Goal: Check status: Check status

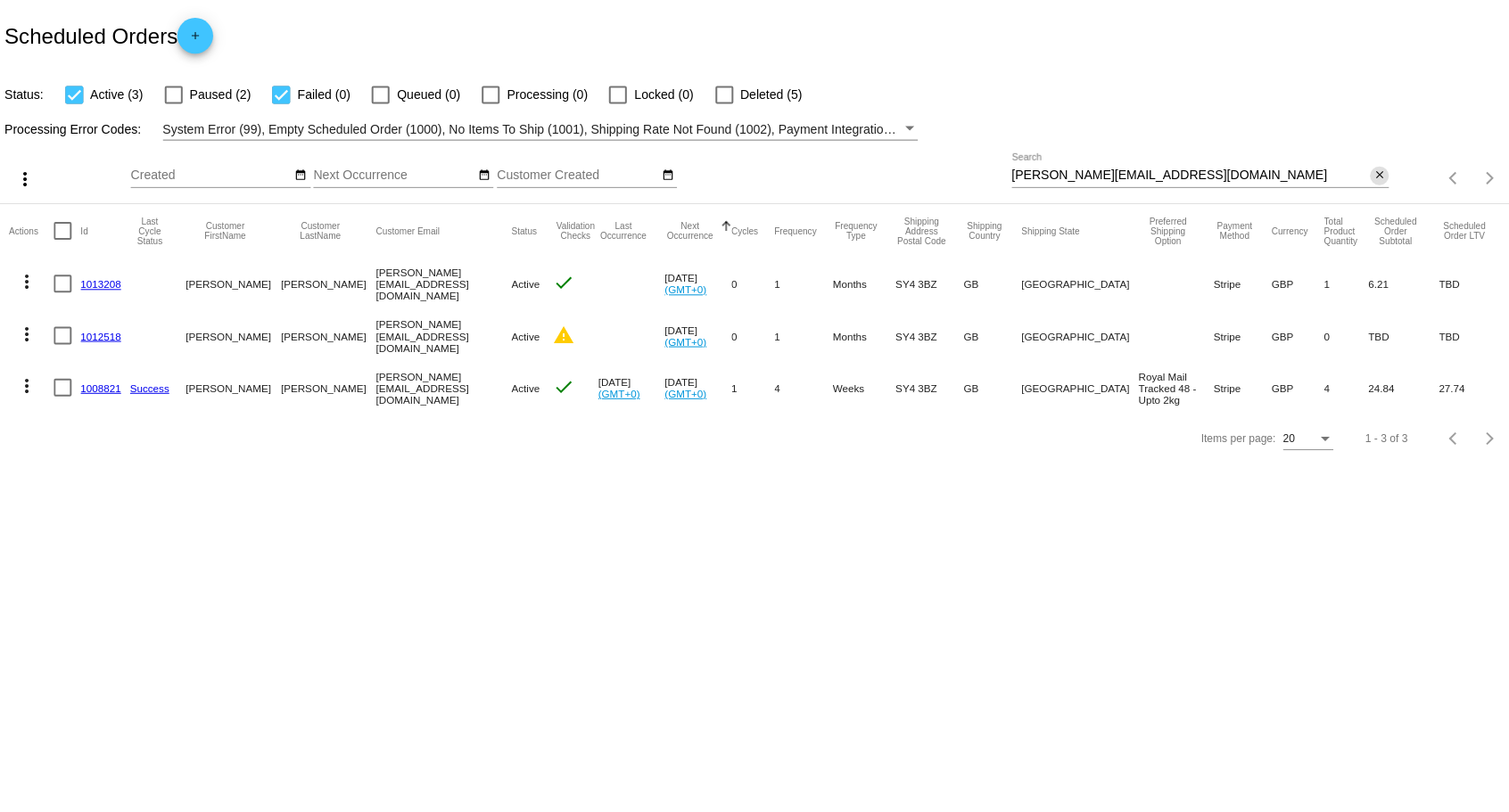
click at [1368, 180] on mat-icon "close" at bounding box center [1374, 174] width 13 height 14
click at [1365, 180] on mat-icon "search" at bounding box center [1362, 178] width 21 height 28
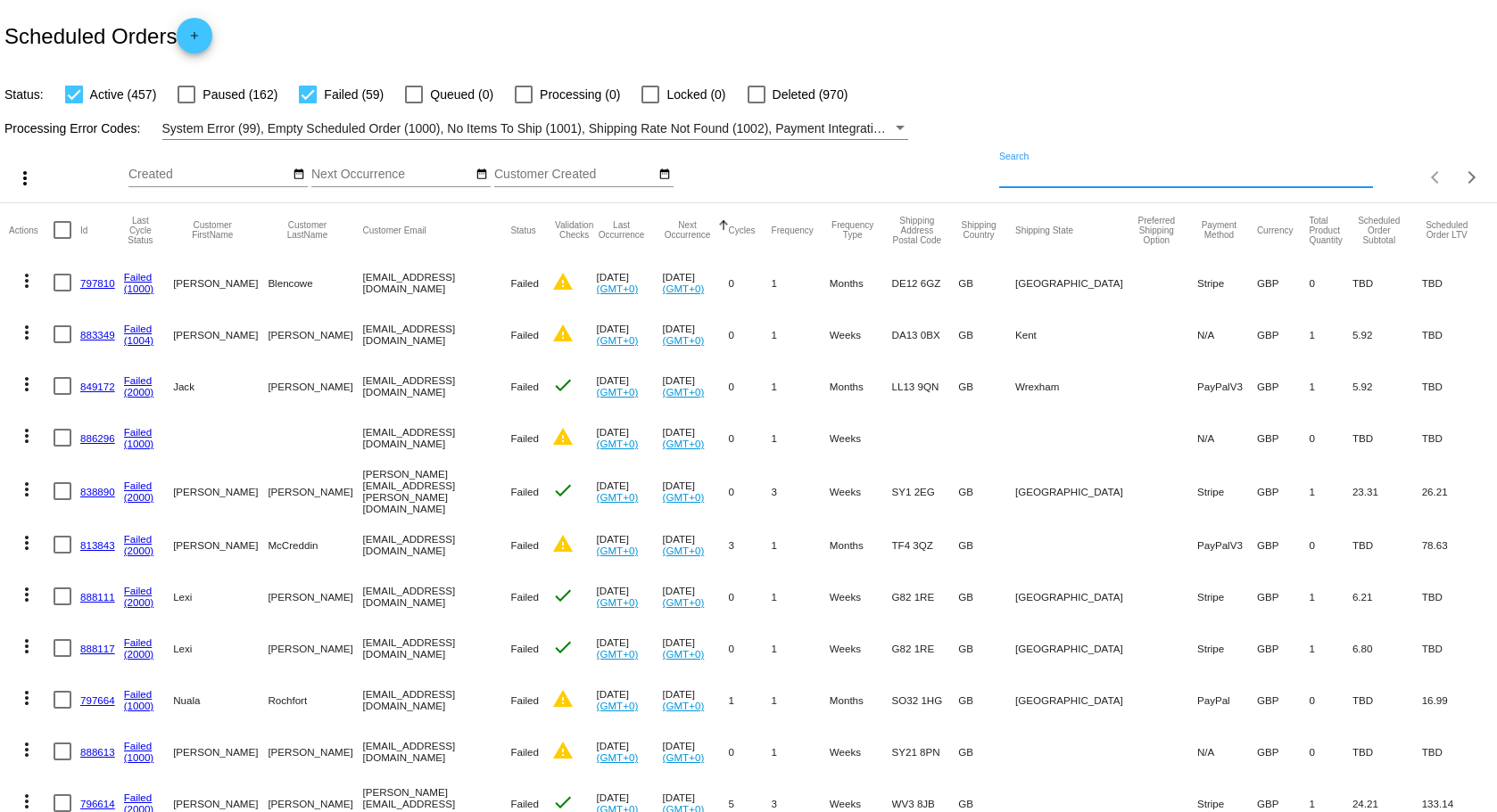
drag, startPoint x: 1303, startPoint y: 169, endPoint x: 1002, endPoint y: 171, distance: 301.0
click at [1002, 171] on input "Search" at bounding box center [1185, 174] width 372 height 14
paste input "[PERSON_NAME][EMAIL_ADDRESS][DOMAIN_NAME]"
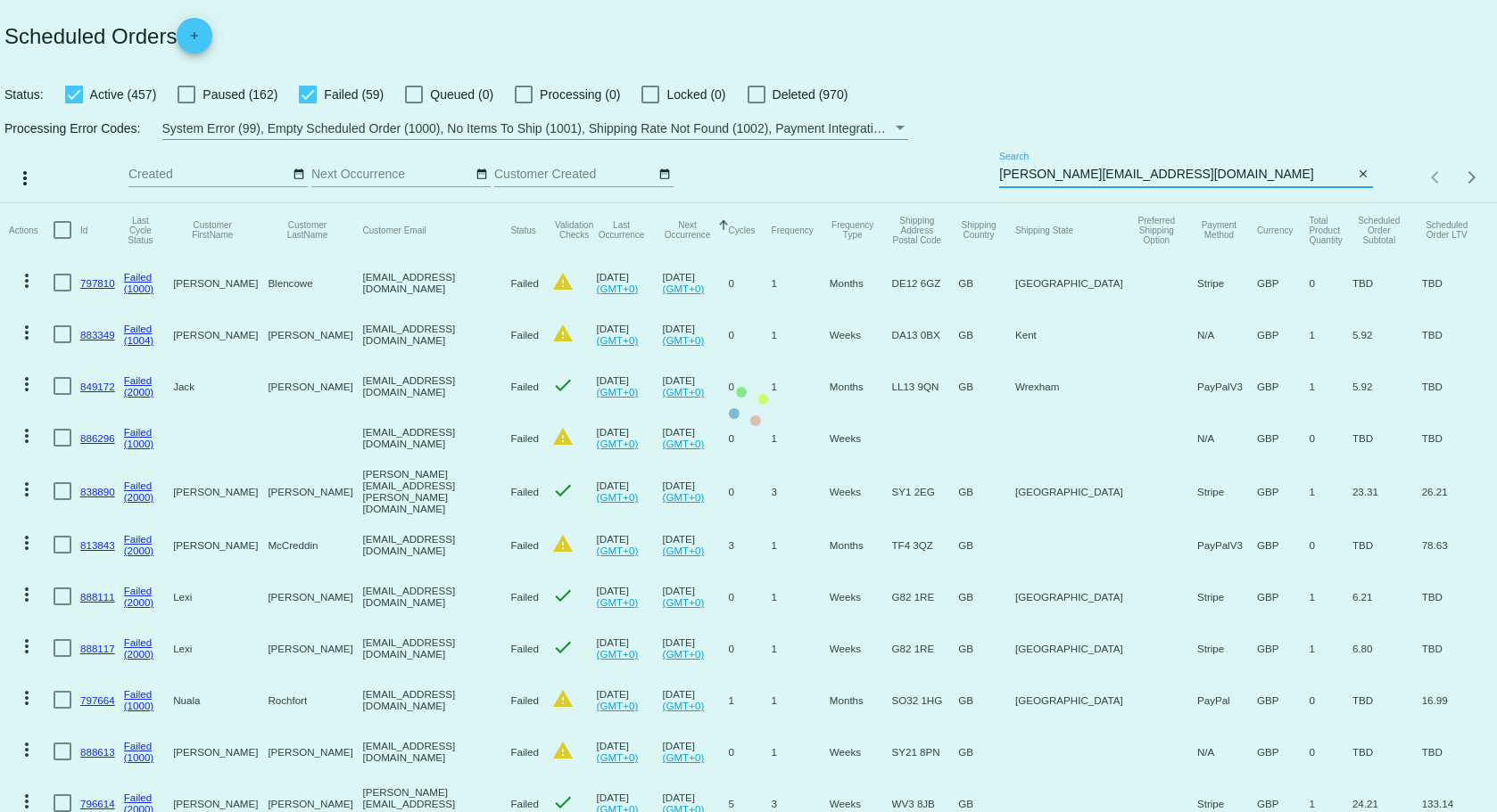
type input "[PERSON_NAME][EMAIL_ADDRESS][DOMAIN_NAME]"
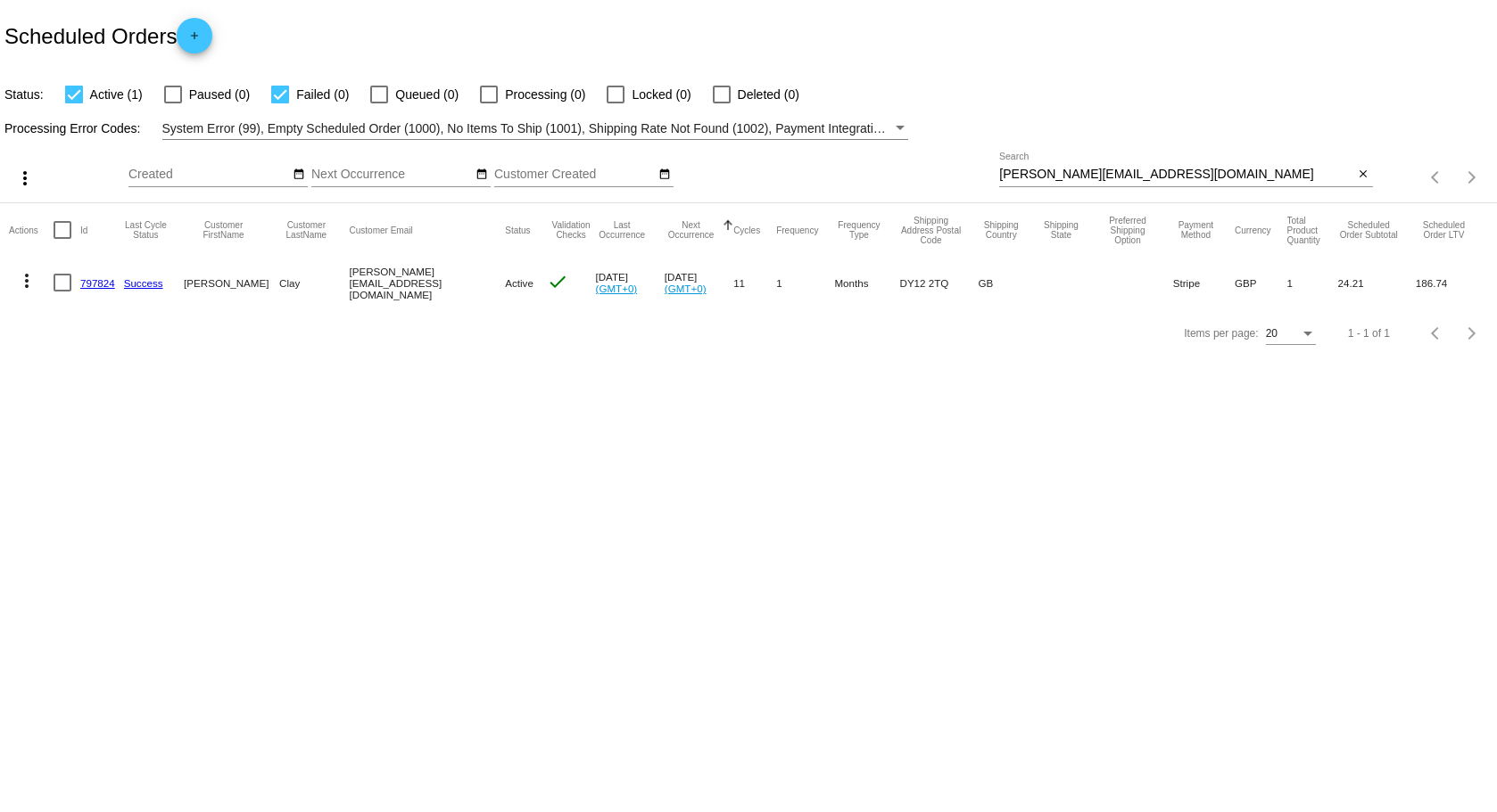
click at [97, 286] on link "797824" at bounding box center [98, 283] width 35 height 12
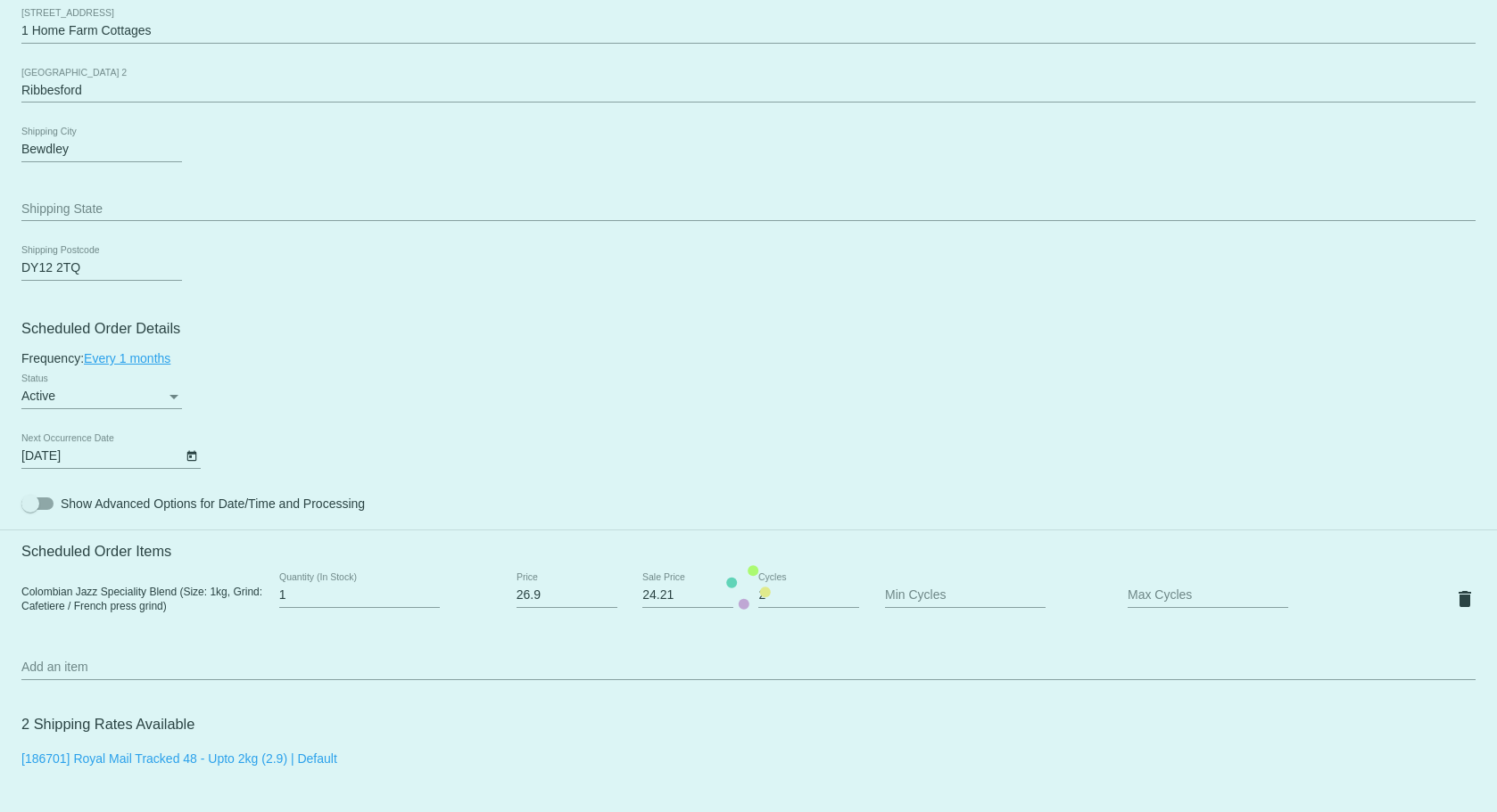
scroll to position [981, 0]
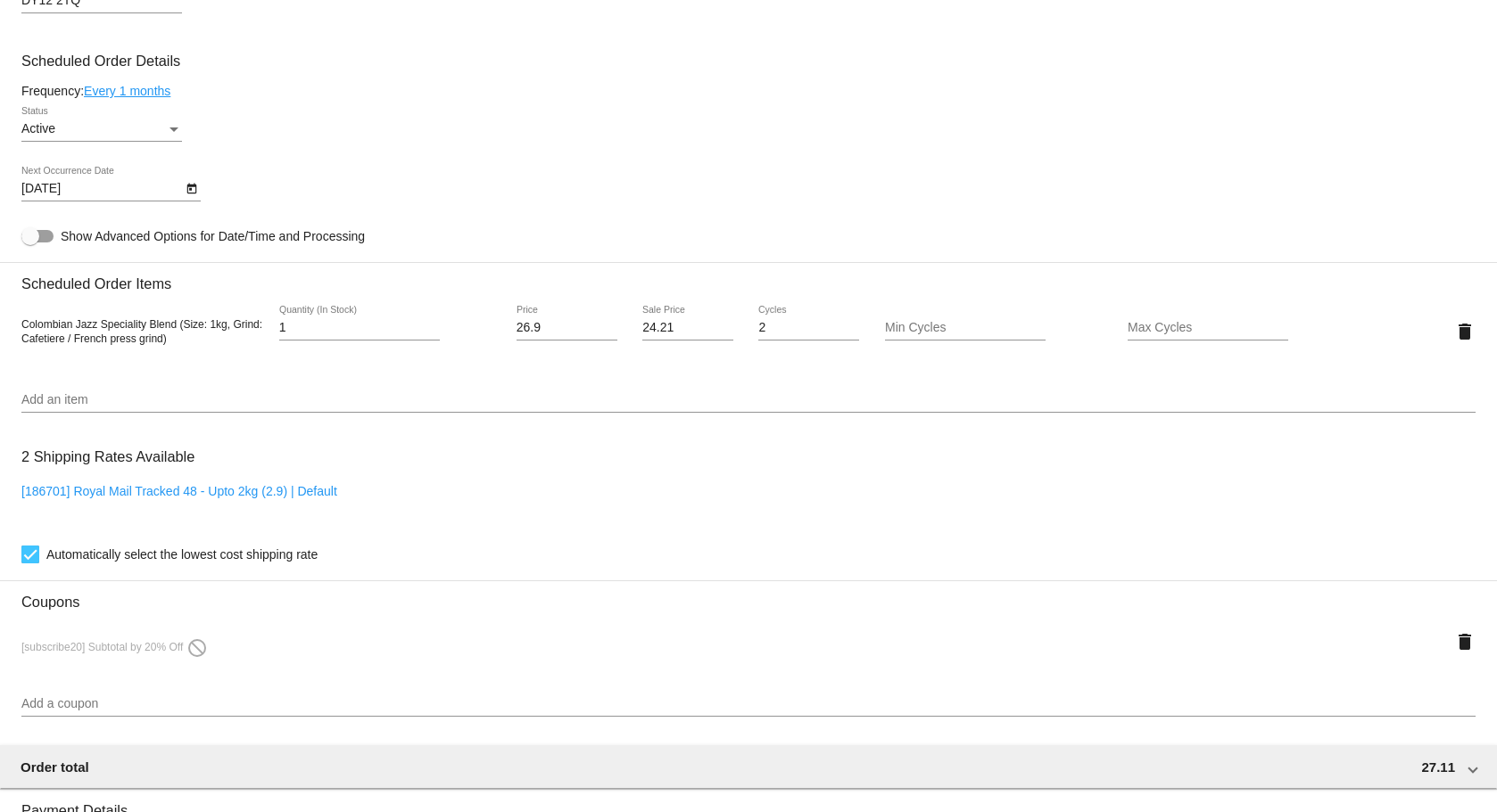
click at [139, 96] on link "Every 1 months" at bounding box center [127, 90] width 87 height 14
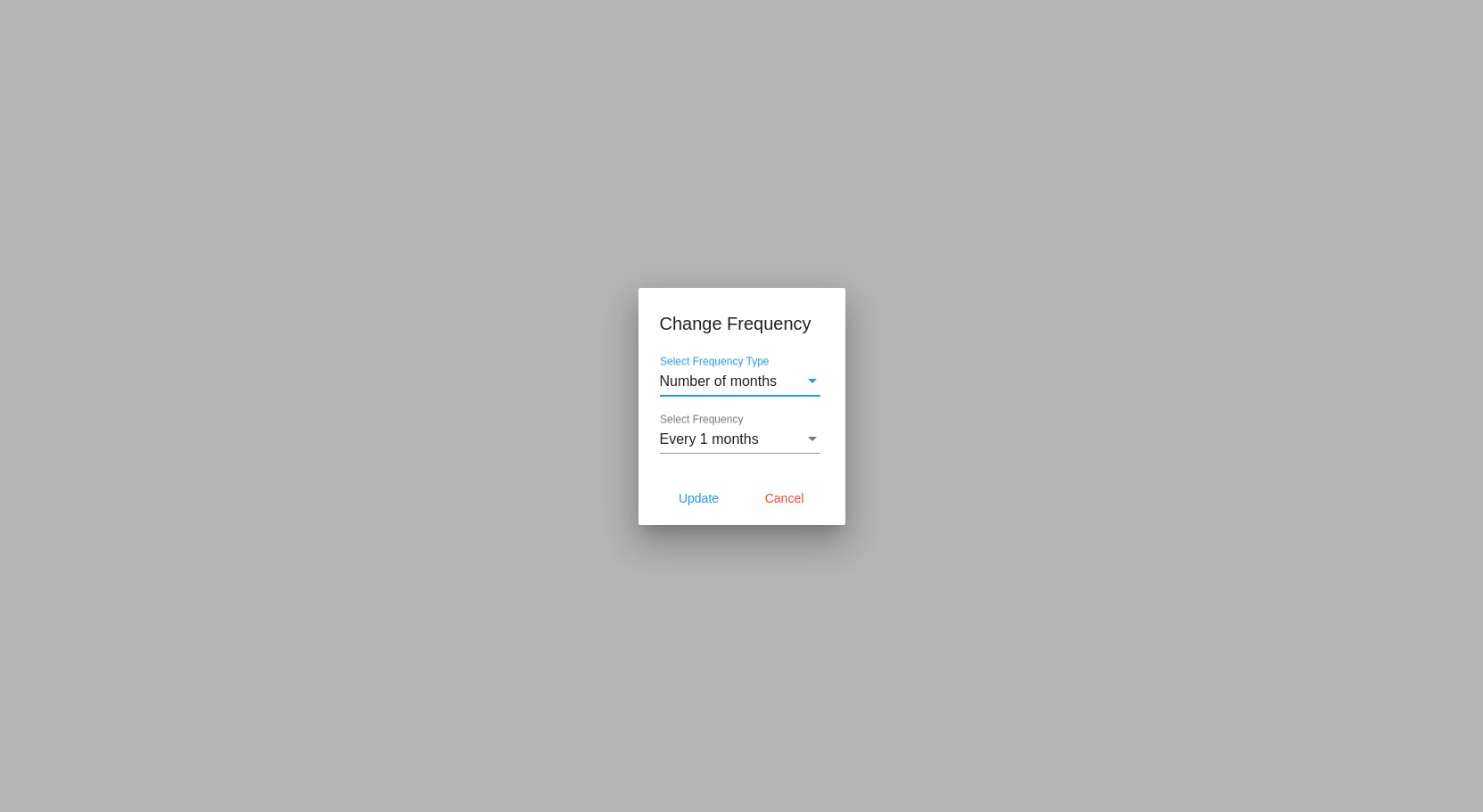
click at [757, 445] on span "Every 1 months" at bounding box center [709, 439] width 99 height 15
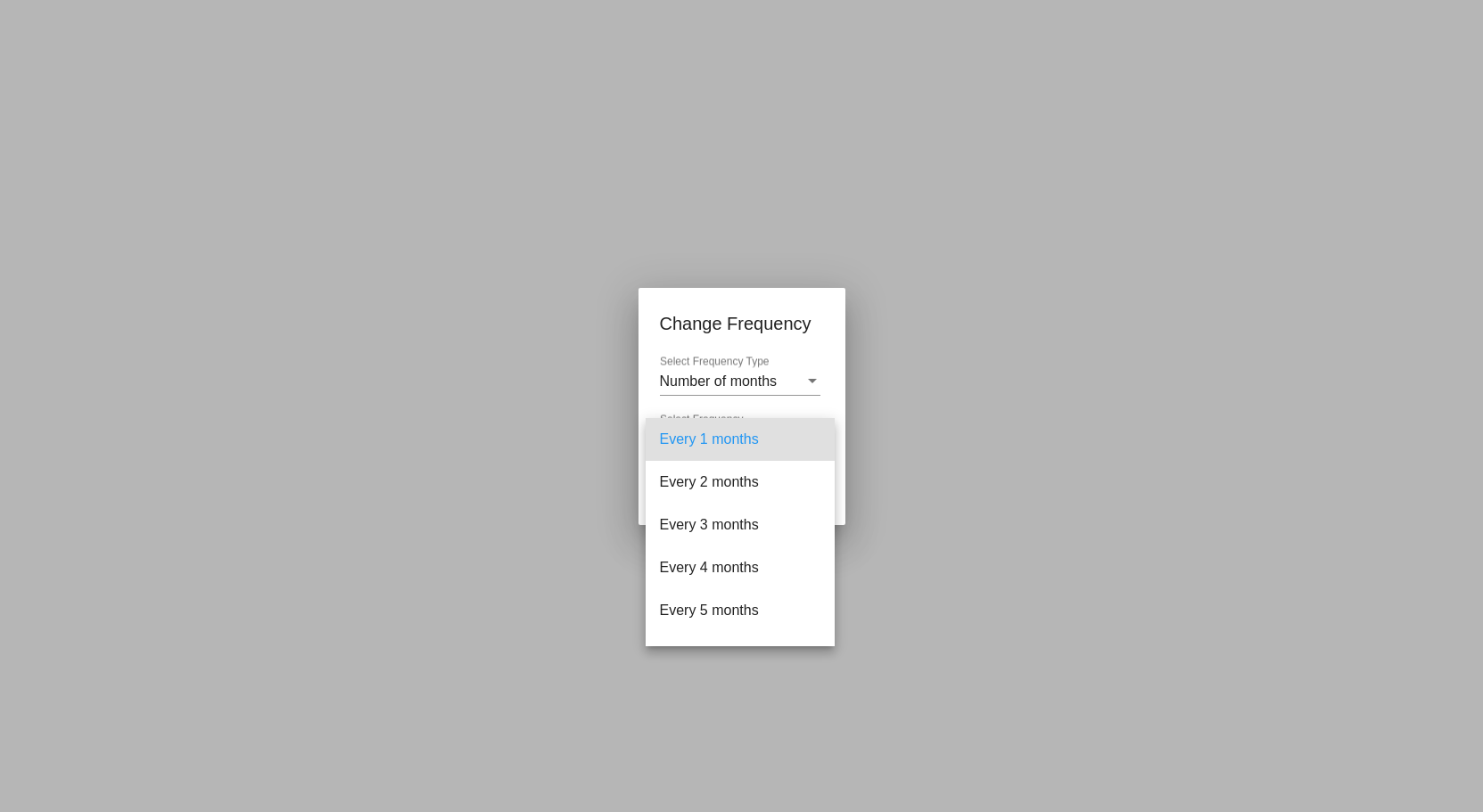
click at [909, 375] on div at bounding box center [741, 406] width 1483 height 812
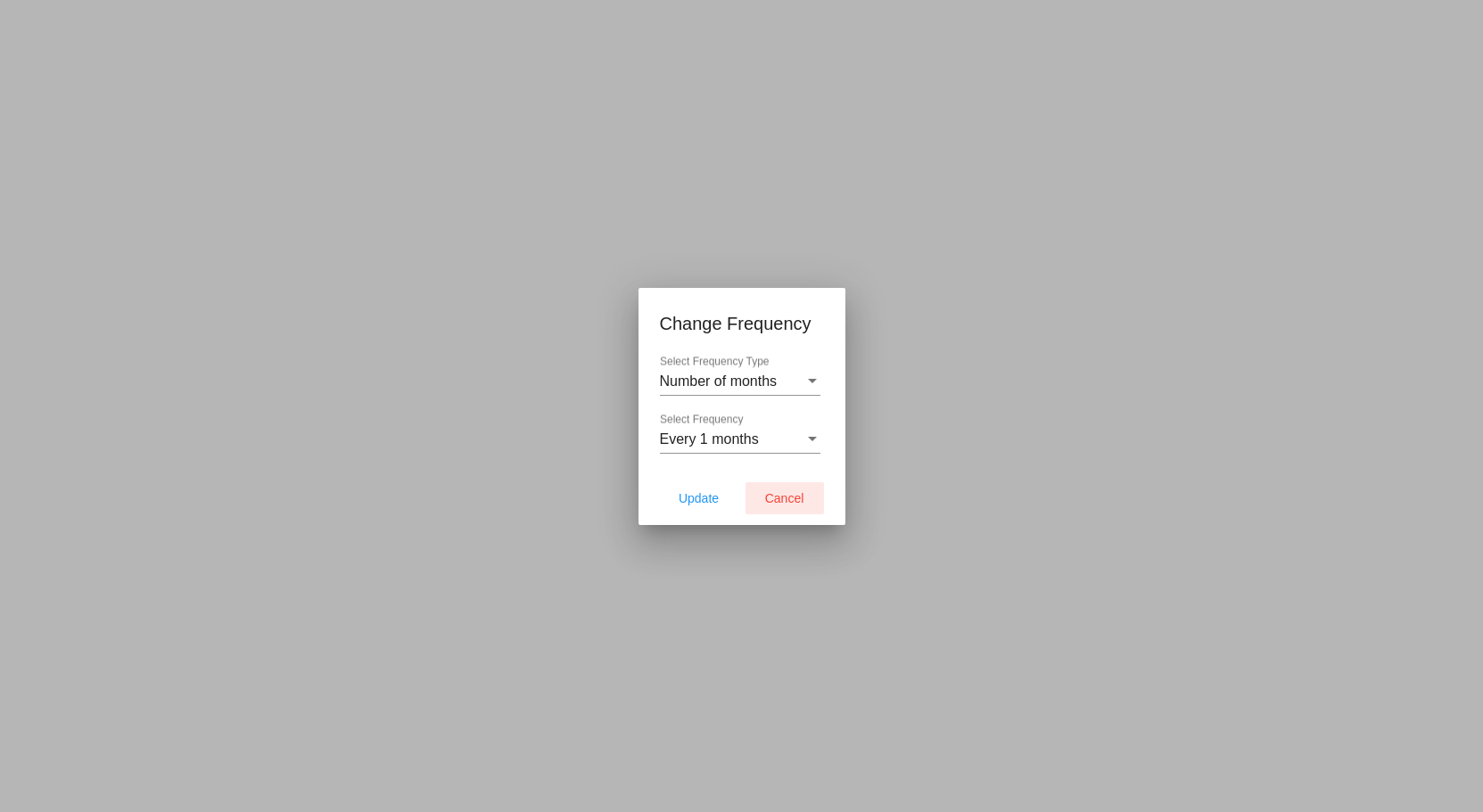
click at [808, 491] on button "Cancel" at bounding box center [784, 498] width 78 height 32
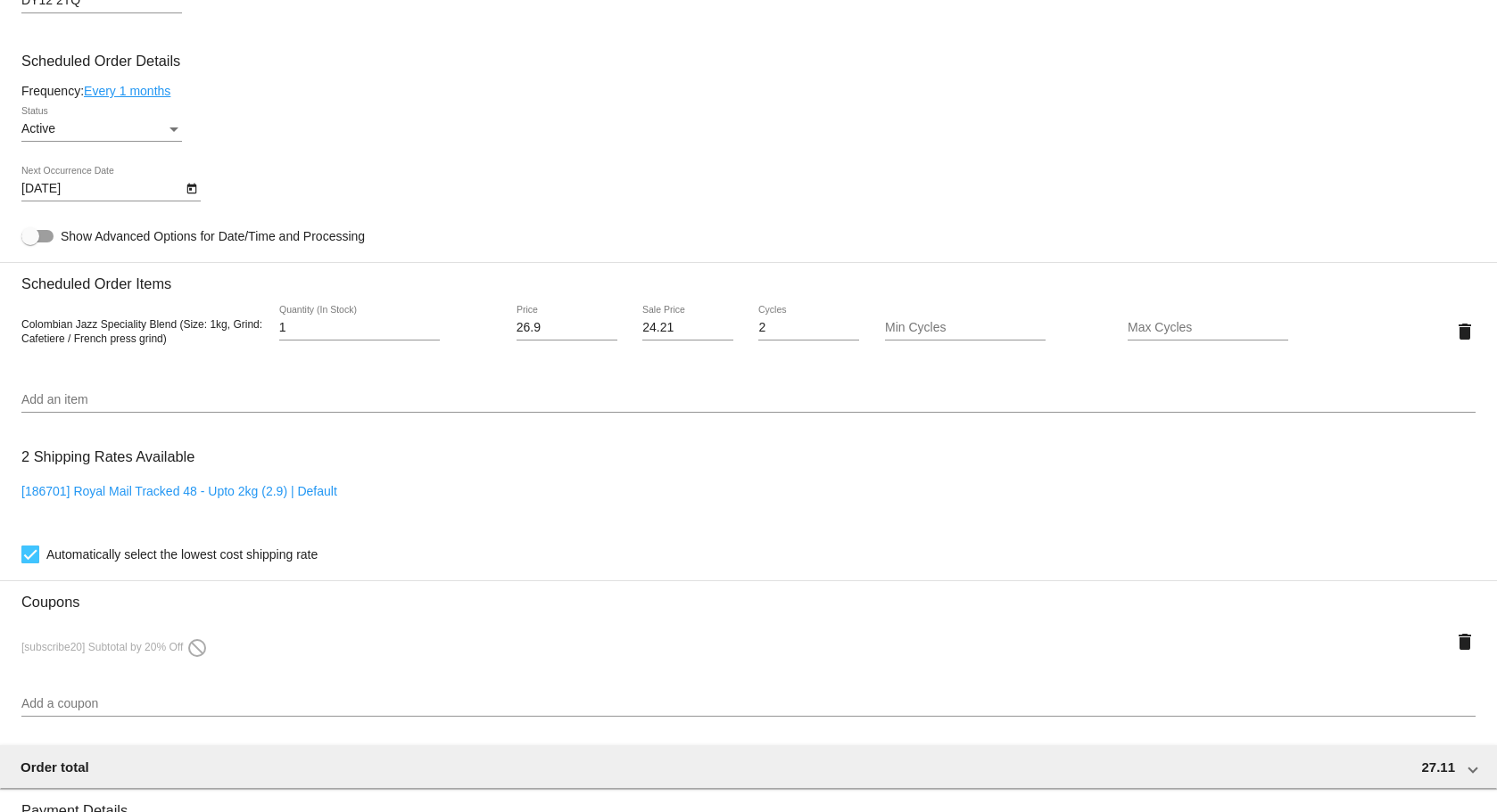
scroll to position [1070, 0]
